Goal: Task Accomplishment & Management: Manage account settings

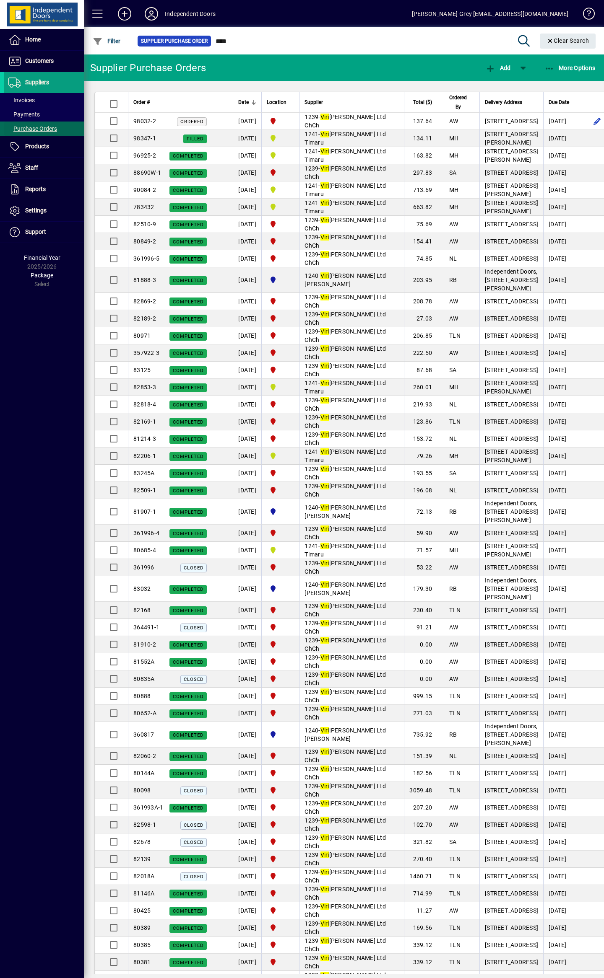
click at [42, 132] on span "Purchase Orders" at bounding box center [30, 129] width 53 height 9
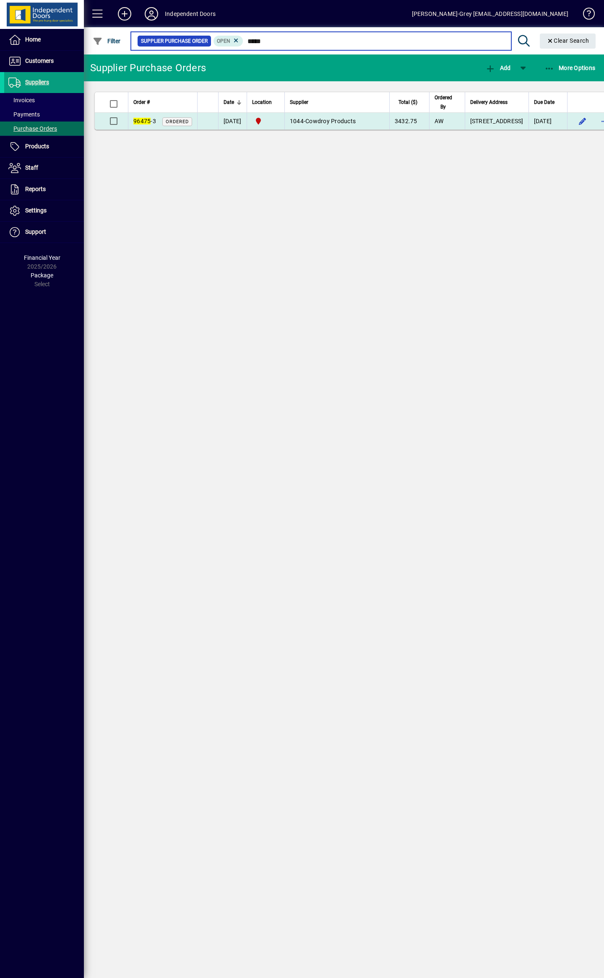
type input "*****"
click at [354, 130] on td "1044 - Cowdroy Products" at bounding box center [336, 121] width 105 height 17
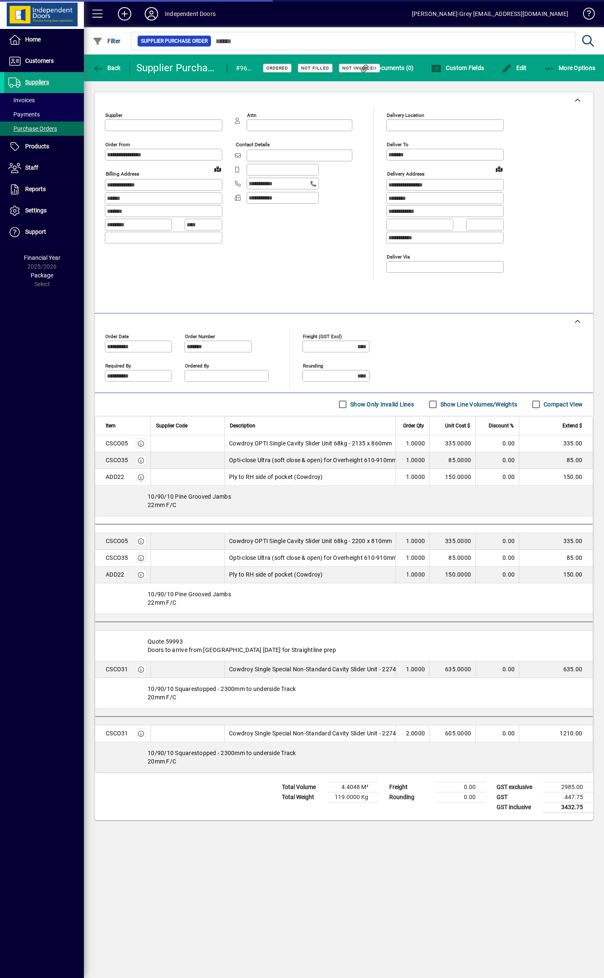
type input "**********"
